Goal: Communication & Community: Connect with others

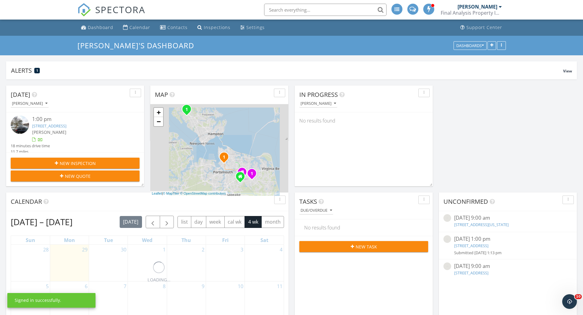
click at [414, 9] on span at bounding box center [412, 9] width 6 height 6
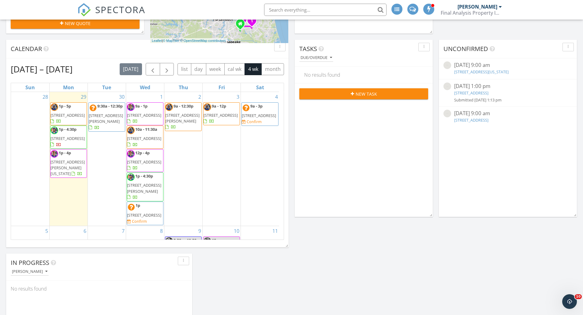
click at [372, 237] on div "Today Anthony Gilbar 1:00 pm 437 W 27th St, Norfolk, VA 23517 Anthony Gilbar 18…" at bounding box center [291, 159] width 583 height 465
click at [365, 256] on div "Today Anthony Gilbar 1:00 pm 437 W 27th St, Norfolk, VA 23517 Anthony Gilbar 18…" at bounding box center [291, 159] width 583 height 465
